Goal: Navigation & Orientation: Understand site structure

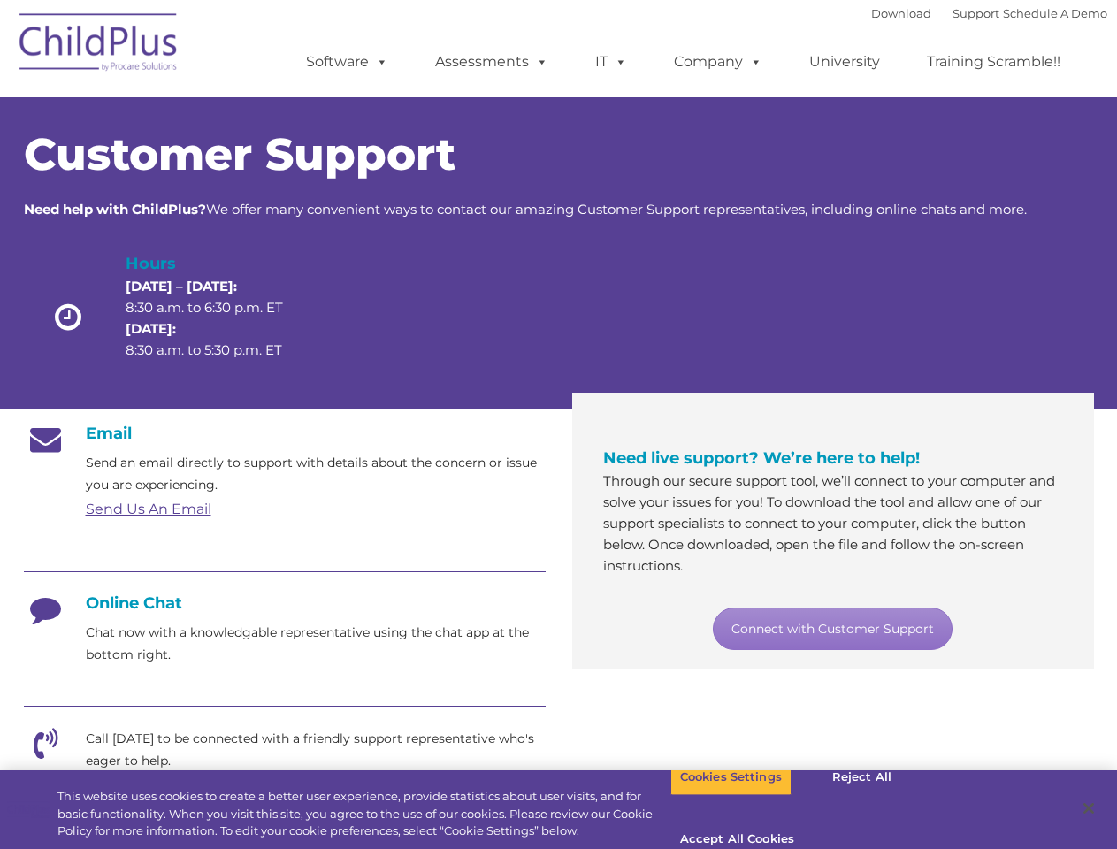
click at [559, 424] on div "Need live support? We’re here to help! Through our secure support tool, we’ll c…" at bounding box center [833, 546] width 548 height 246
click at [378, 61] on span at bounding box center [378, 61] width 19 height 17
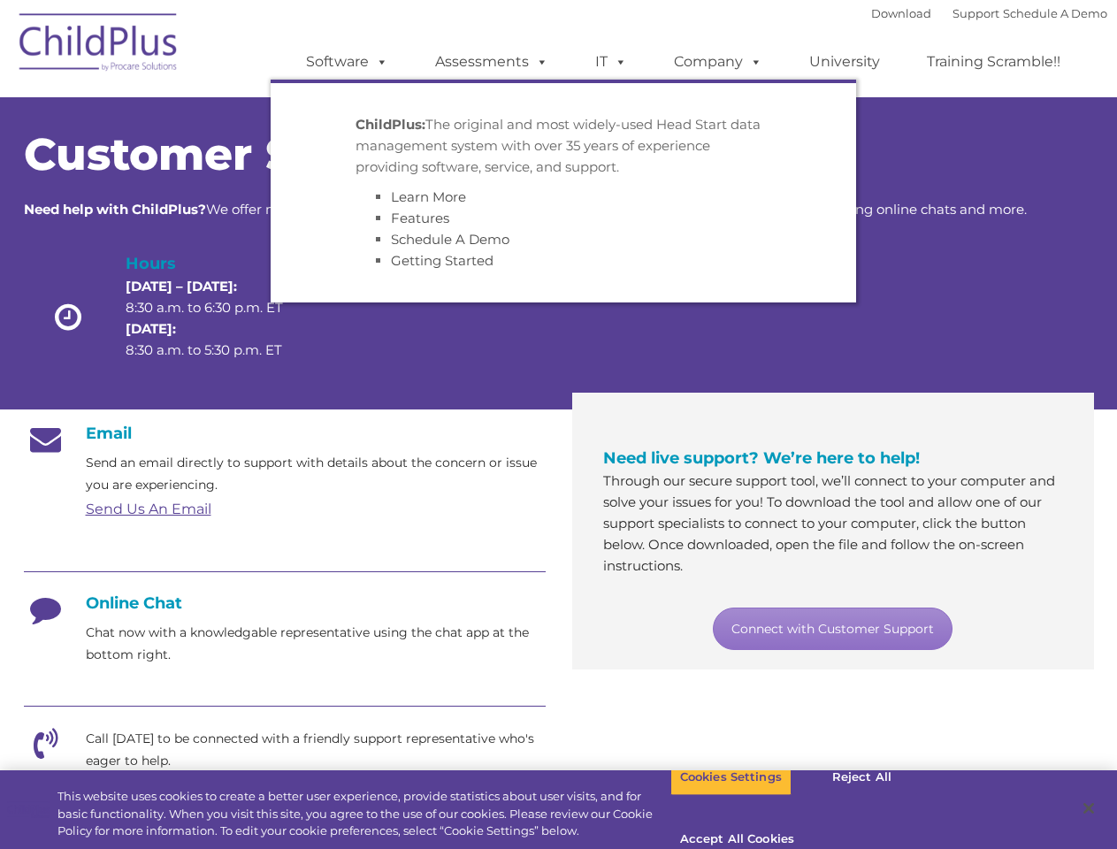
click at [538, 61] on span at bounding box center [538, 61] width 19 height 17
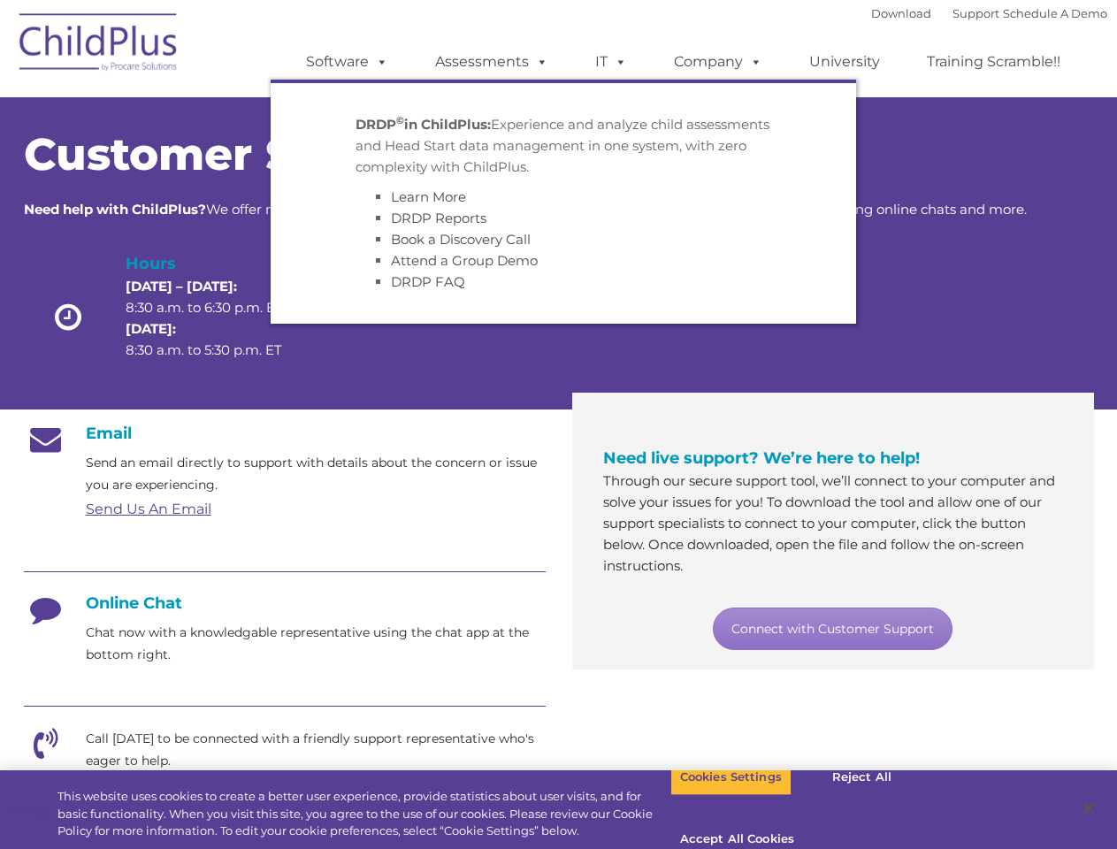
click at [611, 62] on span at bounding box center [616, 61] width 19 height 17
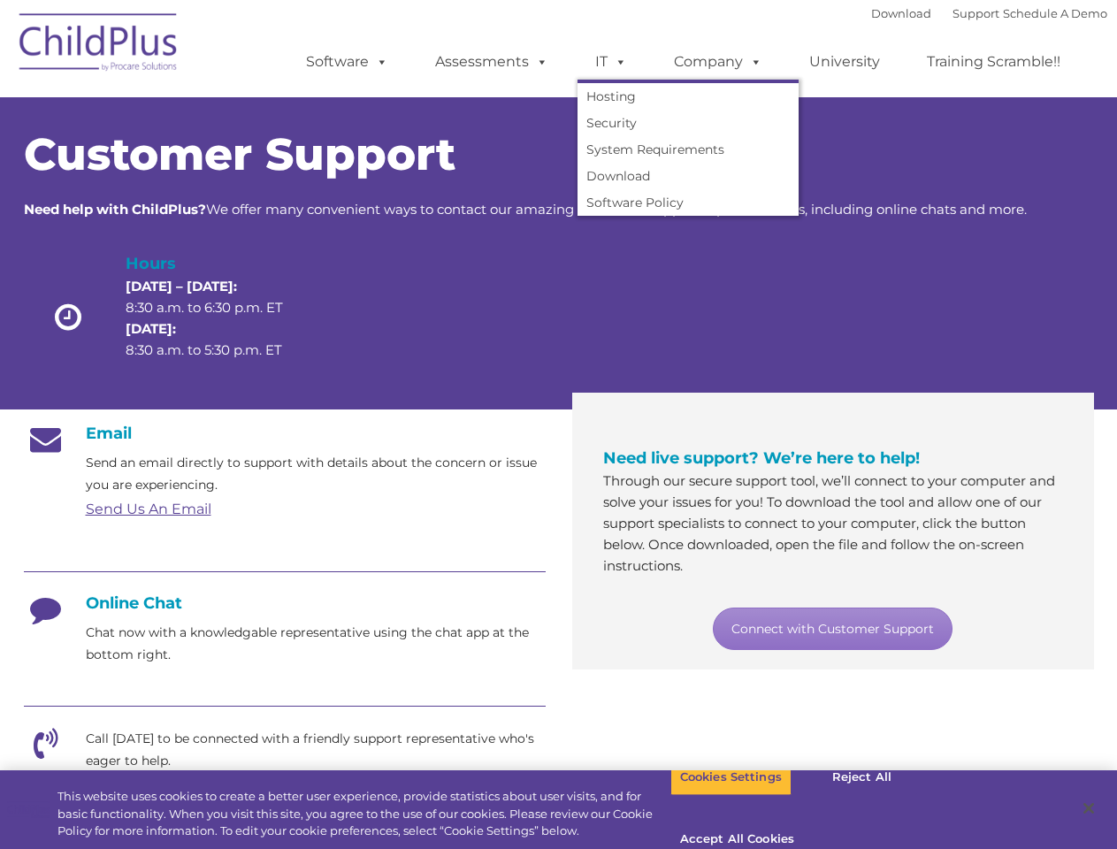
click at [617, 61] on span at bounding box center [616, 61] width 19 height 17
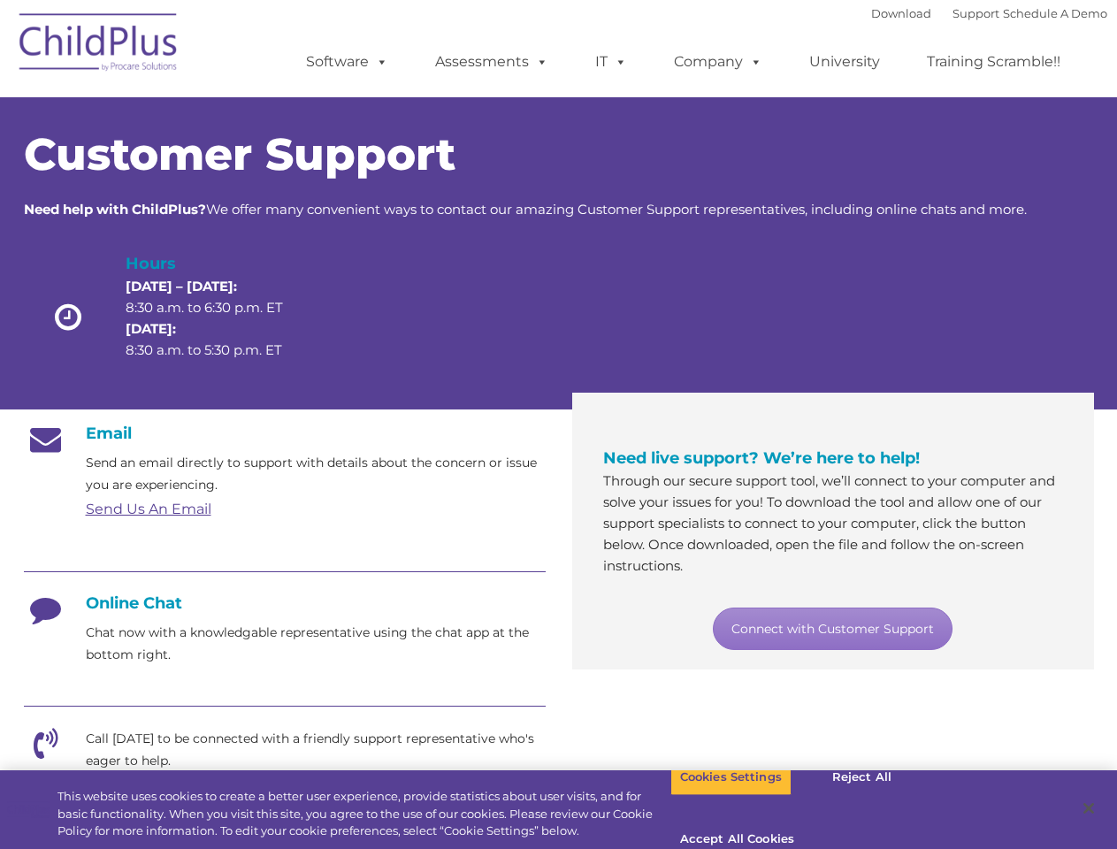
click at [717, 62] on link "Company" at bounding box center [718, 61] width 124 height 35
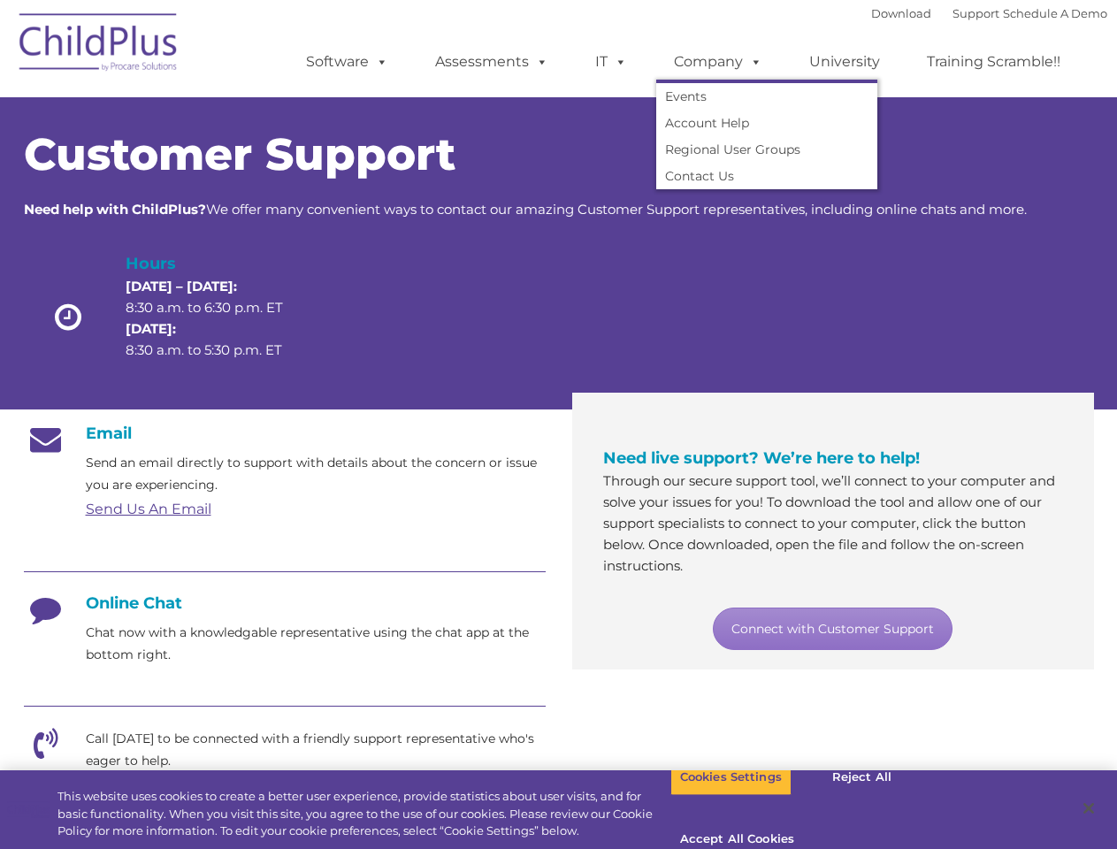
click at [751, 61] on span at bounding box center [752, 61] width 19 height 17
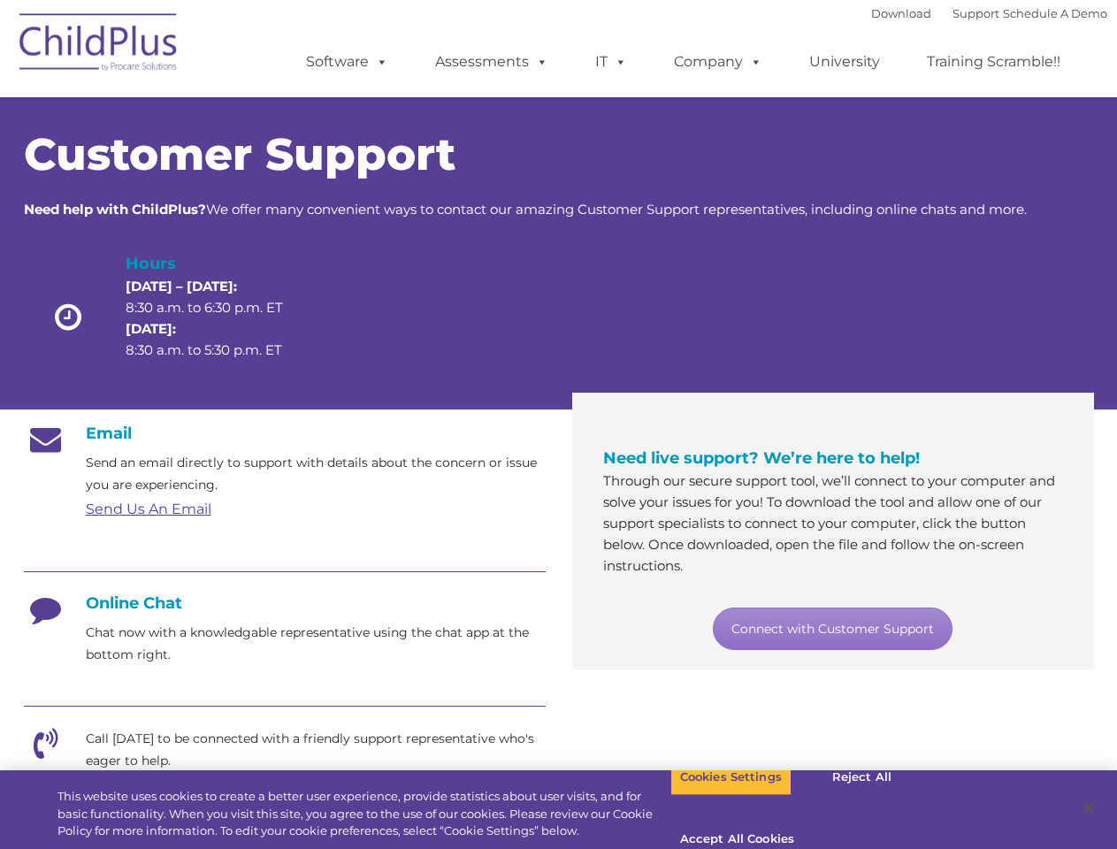
click at [717, 796] on button "Cookies Settings" at bounding box center [730, 777] width 121 height 37
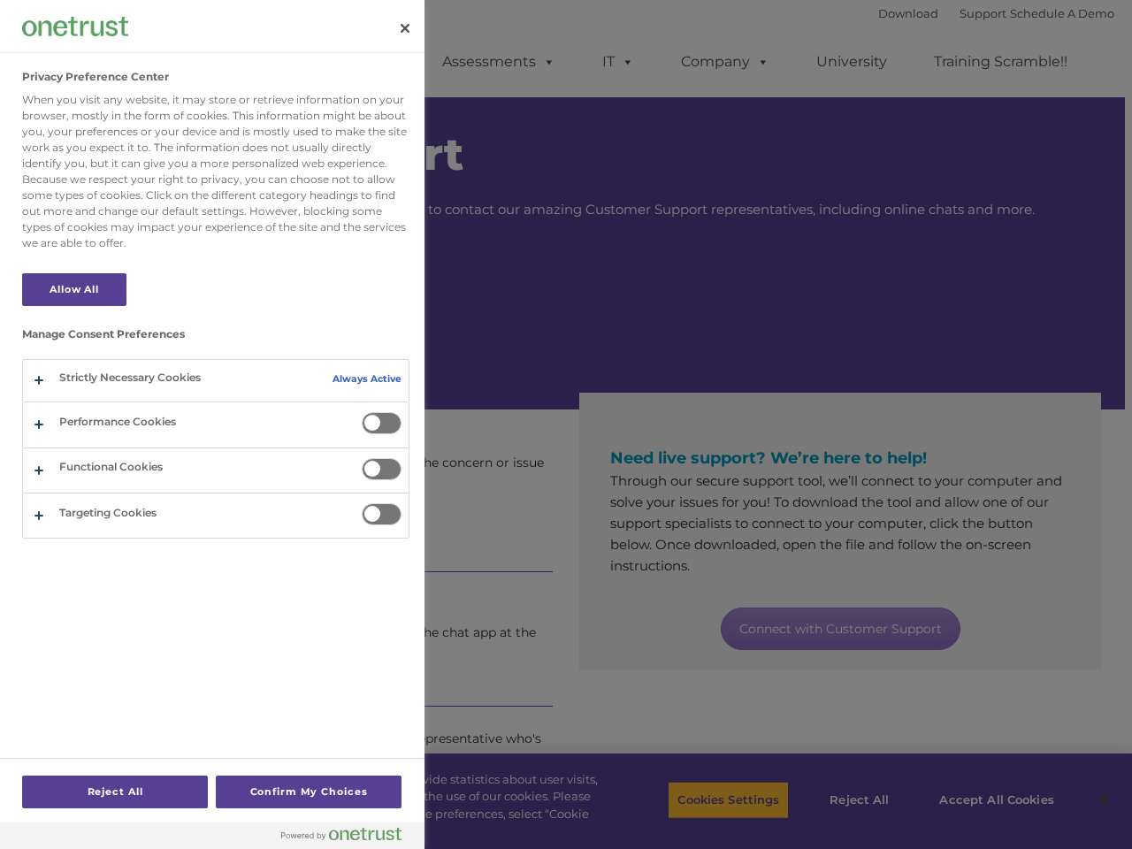
click at [847, 800] on div at bounding box center [566, 424] width 1132 height 849
